Goal: Obtain resource: Download file/media

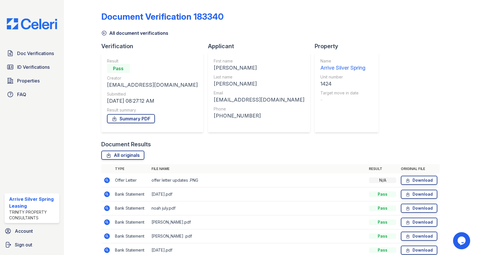
scroll to position [111, 0]
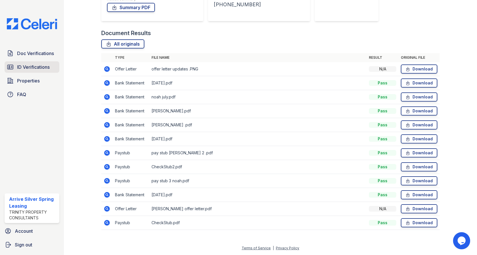
click at [33, 68] on span "ID Verifications" at bounding box center [33, 67] width 33 height 7
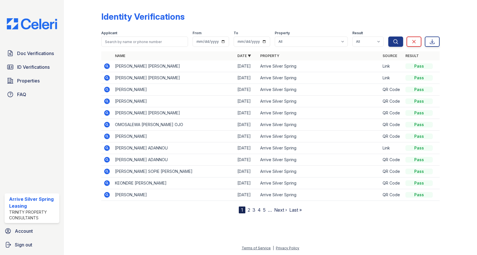
click at [106, 65] on icon at bounding box center [107, 66] width 7 height 7
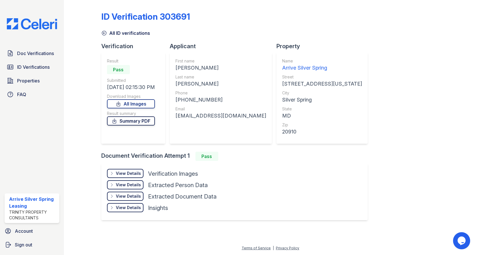
click at [134, 121] on link "Summary PDF" at bounding box center [131, 121] width 48 height 9
click at [134, 102] on link "All Images" at bounding box center [131, 103] width 48 height 9
